Goal: Task Accomplishment & Management: Manage account settings

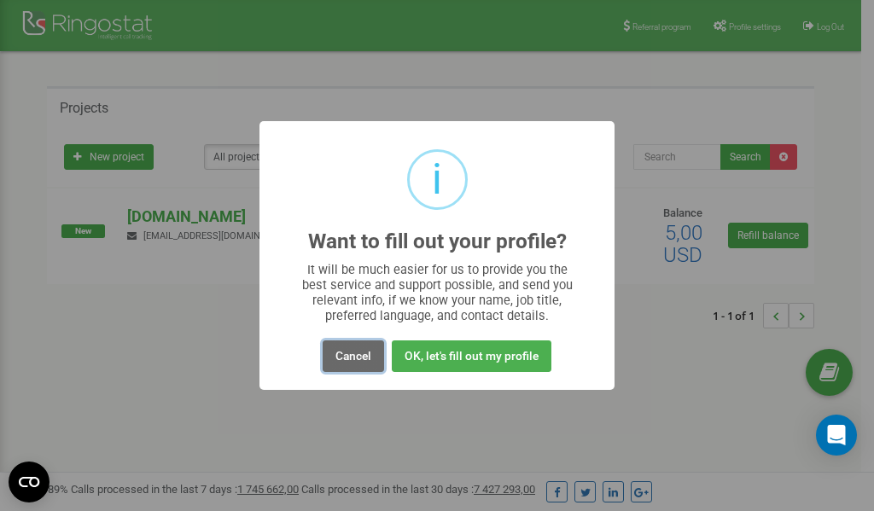
click at [352, 362] on button "Cancel" at bounding box center [353, 356] width 61 height 32
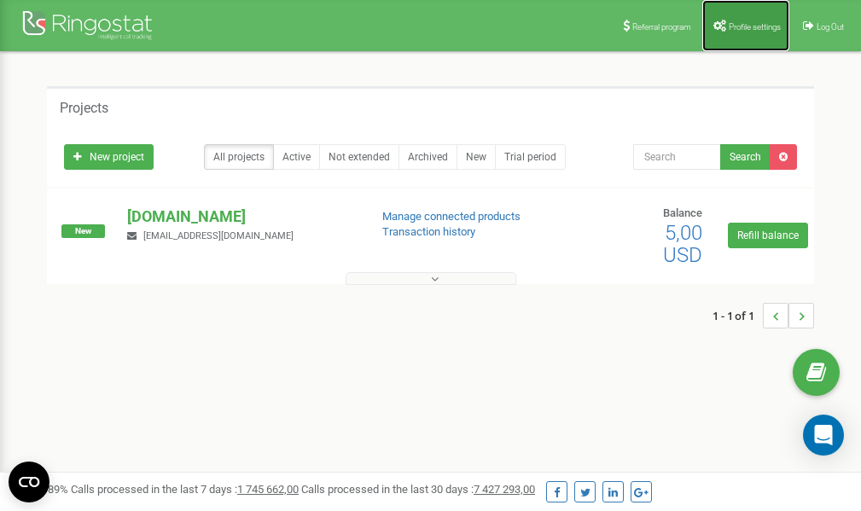
click at [736, 30] on span "Profile settings" at bounding box center [755, 26] width 52 height 9
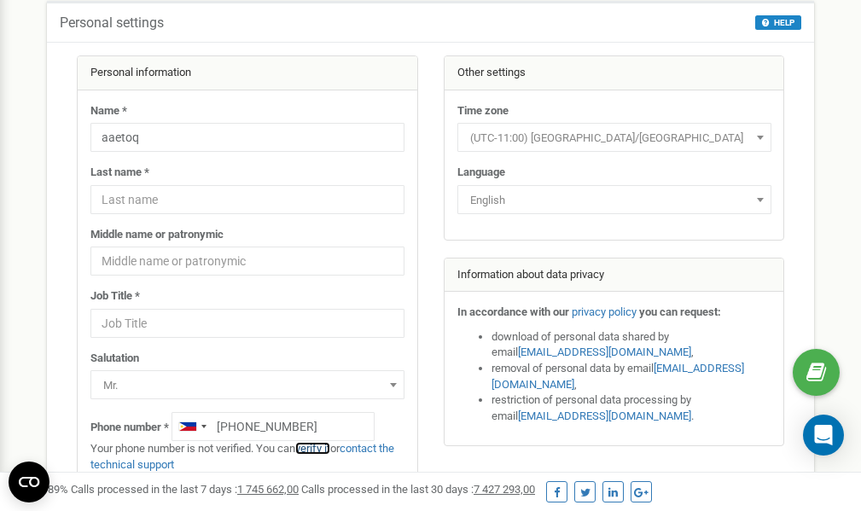
click at [321, 448] on link "verify it" at bounding box center [312, 448] width 35 height 13
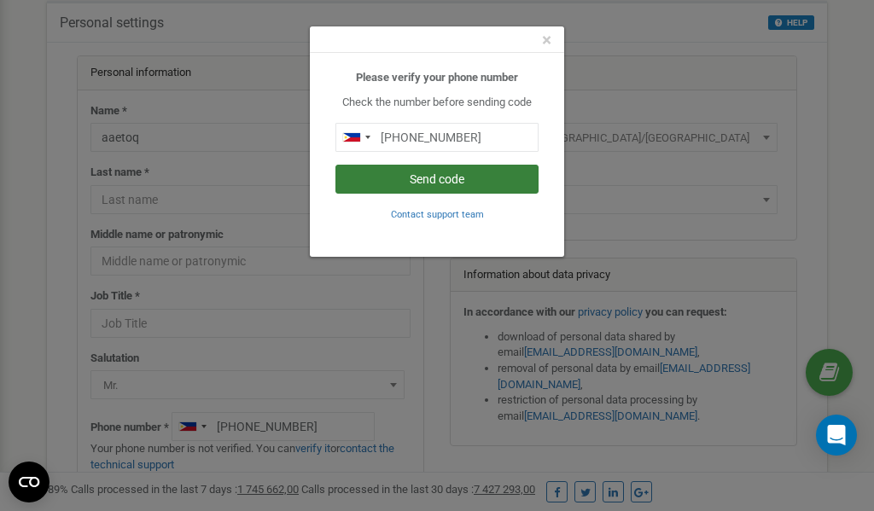
click at [434, 180] on button "Send code" at bounding box center [436, 179] width 203 height 29
